Goal: Transaction & Acquisition: Purchase product/service

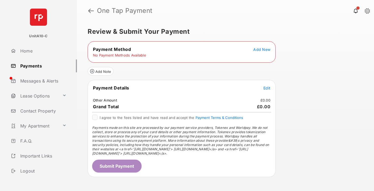
click at [262, 49] on span "Add New" at bounding box center [262, 49] width 17 height 5
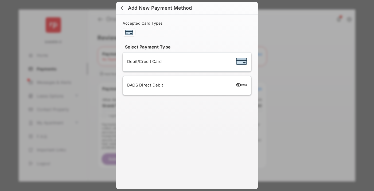
click at [143, 61] on span "Debit/Credit Card" at bounding box center [144, 61] width 35 height 5
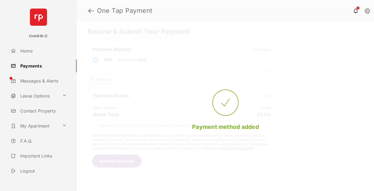
click at [267, 95] on span "Edit" at bounding box center [267, 95] width 7 height 5
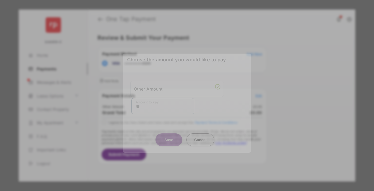
type input "**"
click at [169, 137] on button "Save" at bounding box center [169, 139] width 27 height 13
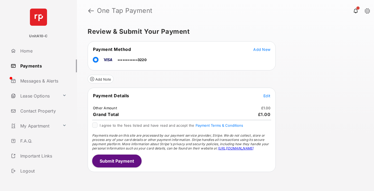
click at [117, 160] on button "Submit Payment" at bounding box center [116, 160] width 49 height 13
